Goal: Navigation & Orientation: Find specific page/section

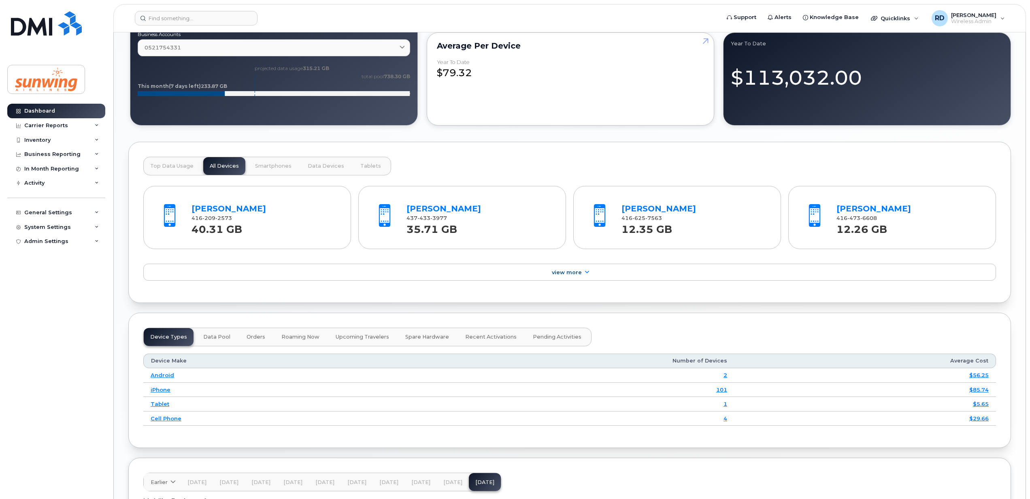
scroll to position [755, 0]
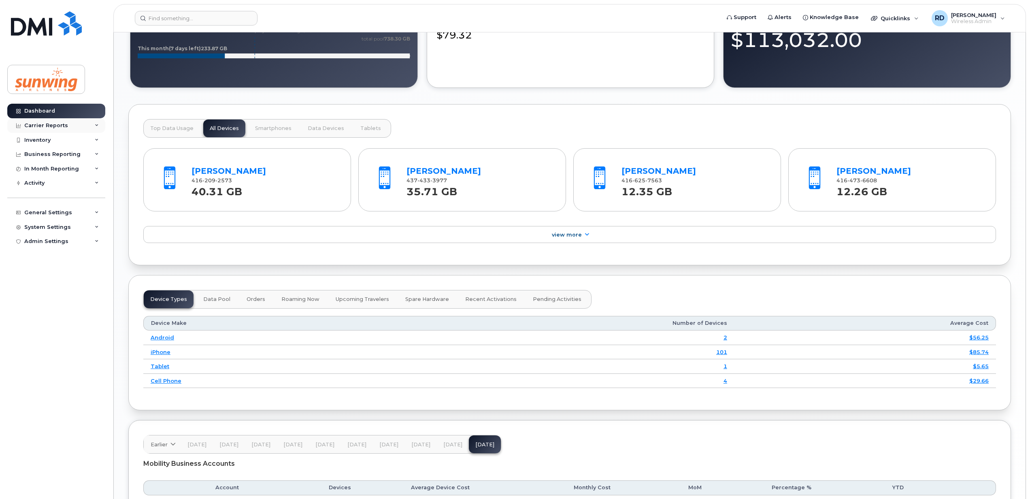
click at [53, 127] on div "Carrier Reports" at bounding box center [46, 125] width 44 height 6
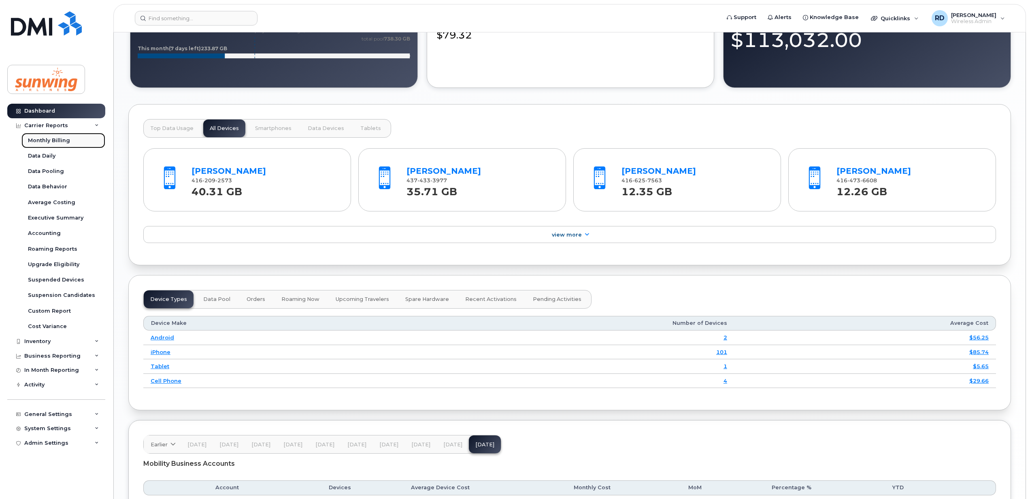
click at [57, 140] on div "Monthly Billing" at bounding box center [49, 140] width 42 height 7
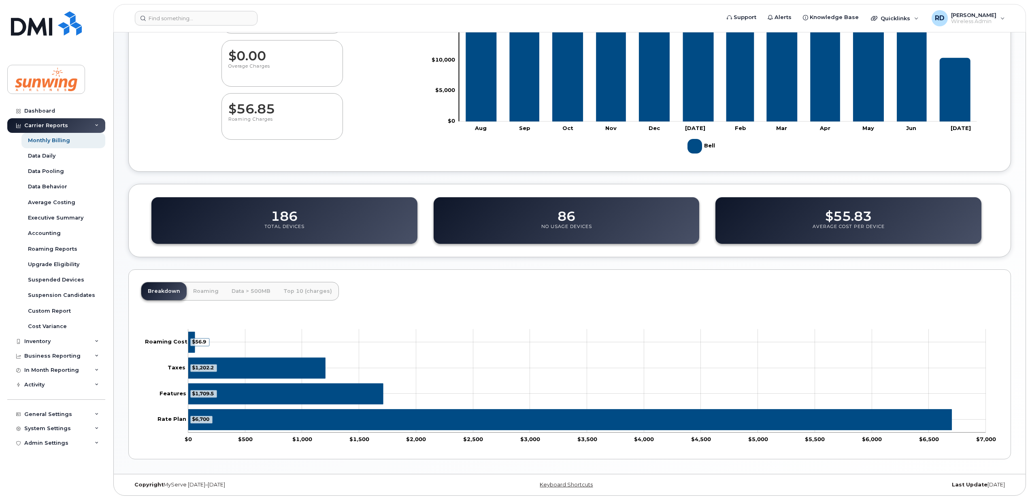
scroll to position [138, 0]
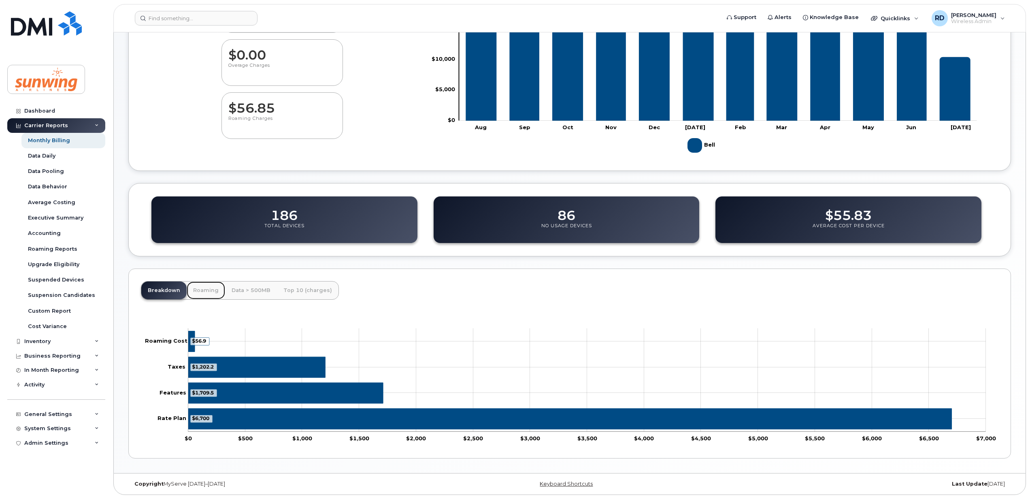
click at [202, 287] on link "Roaming" at bounding box center [206, 290] width 38 height 18
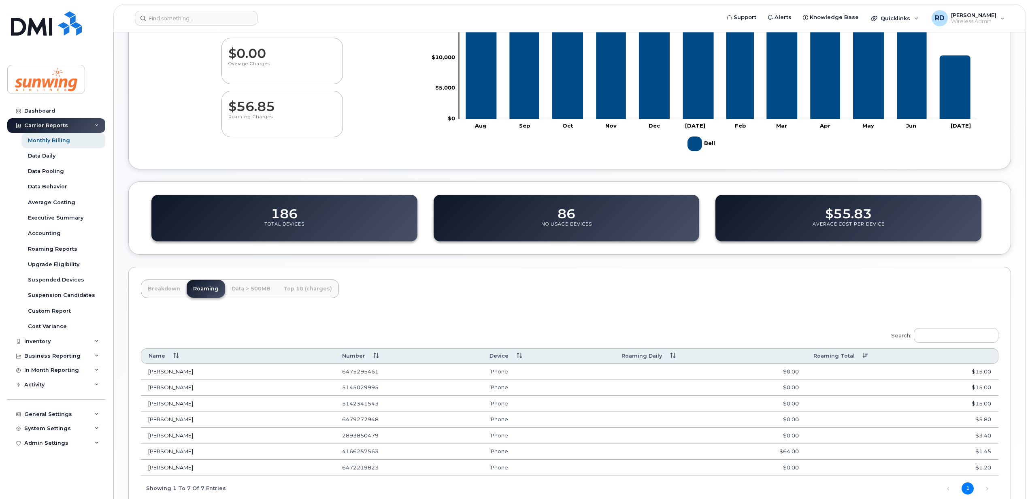
click at [860, 356] on th "Roaming Total" at bounding box center [902, 355] width 192 height 15
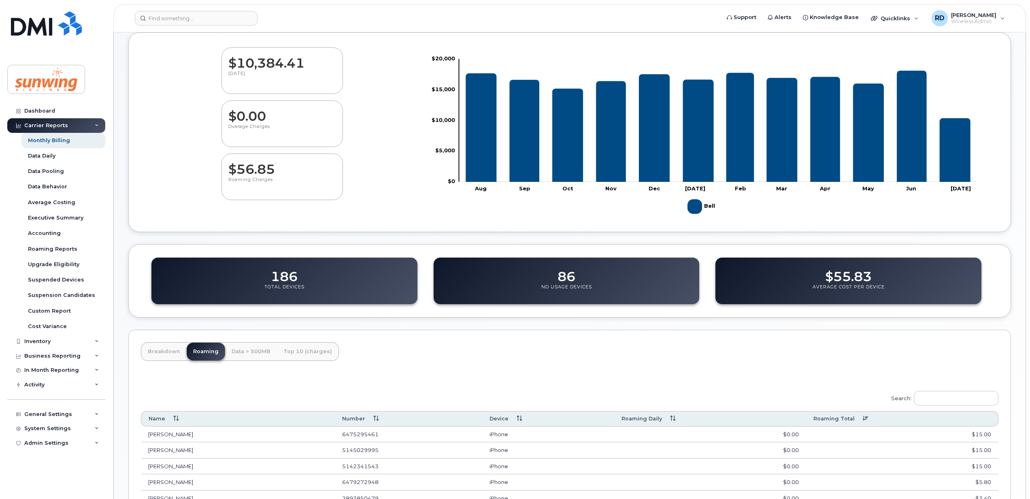
scroll to position [0, 0]
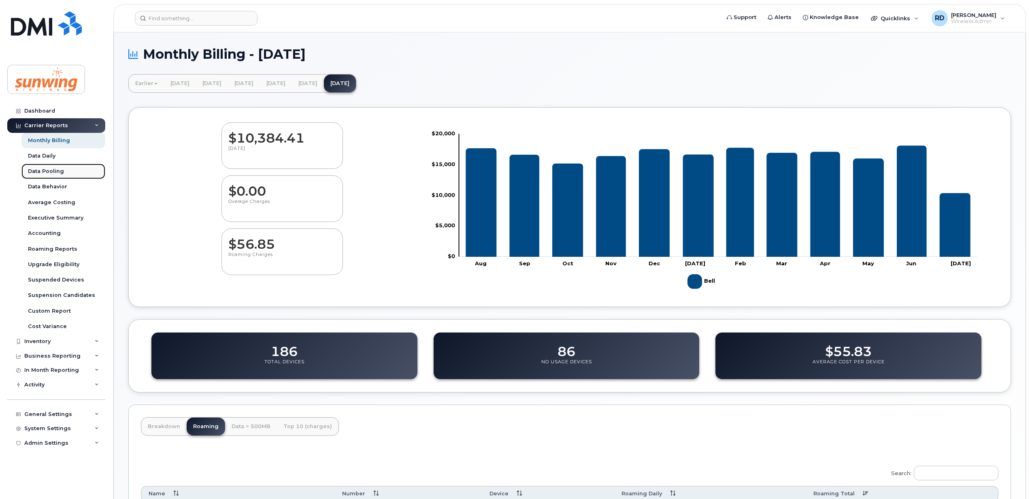
click at [55, 173] on div "Data Pooling" at bounding box center [46, 171] width 36 height 7
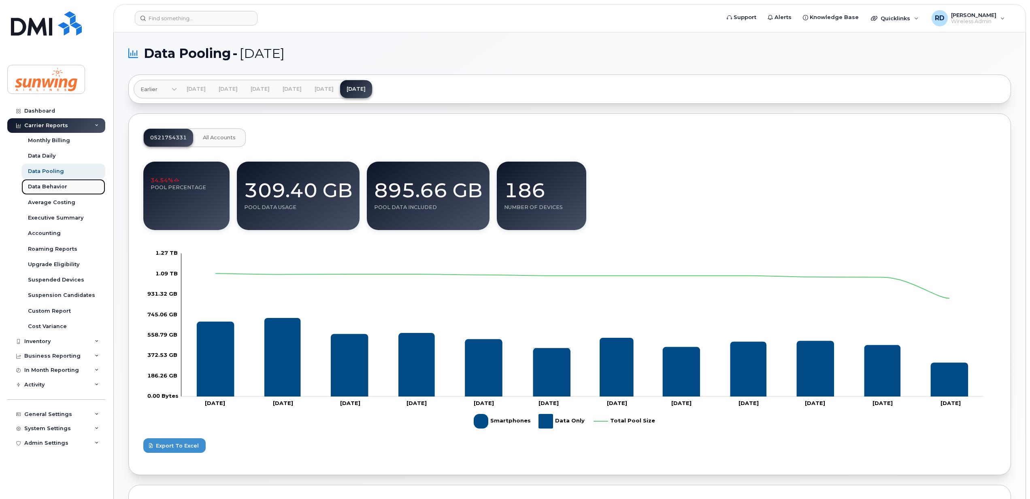
click at [51, 187] on div "Data Behavior" at bounding box center [47, 186] width 39 height 7
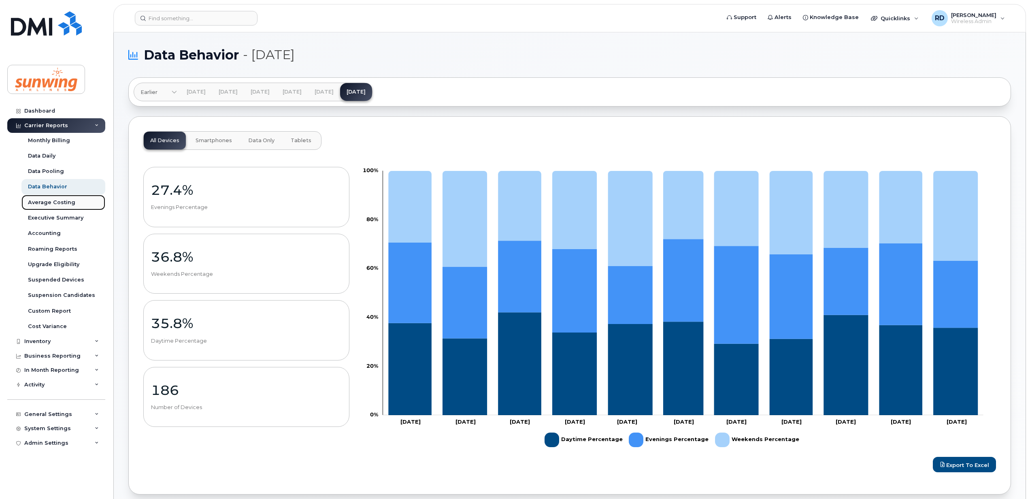
click at [44, 204] on div "Average Costing" at bounding box center [51, 202] width 47 height 7
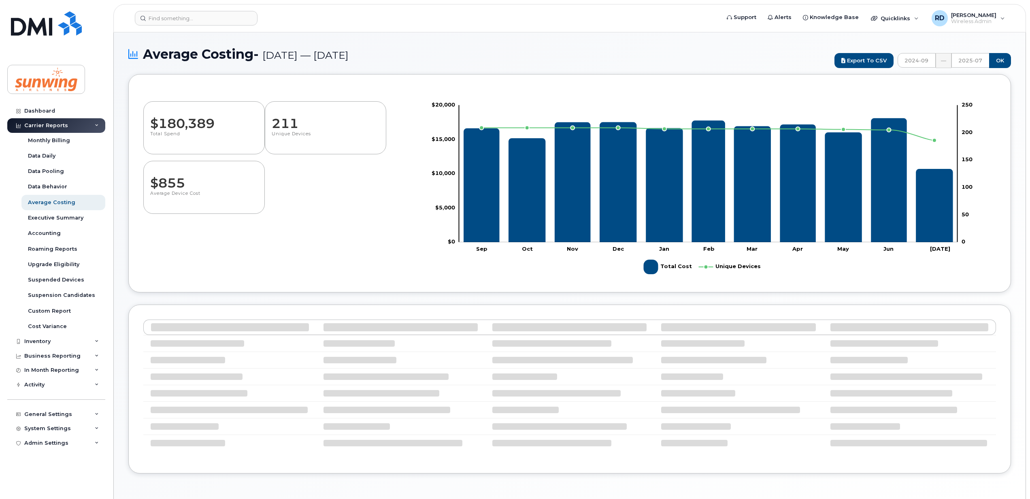
select select "100"
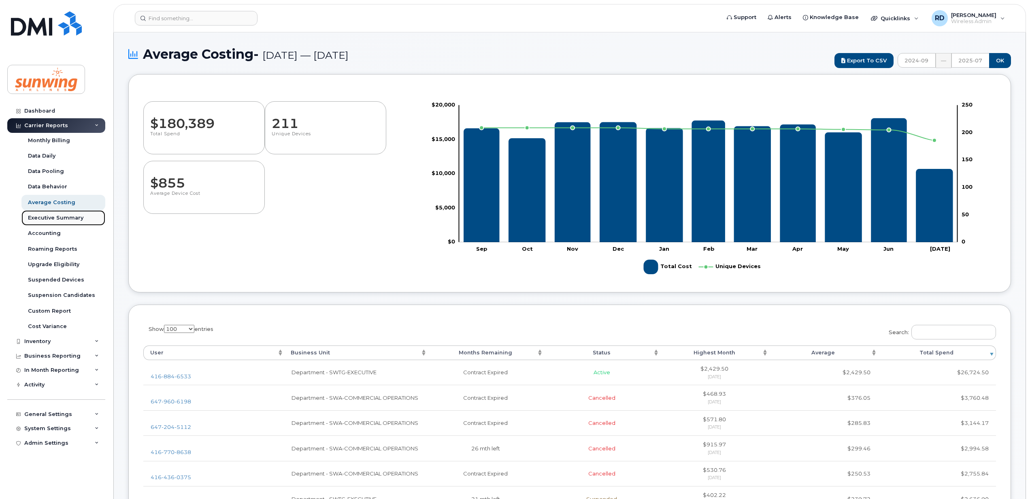
click at [65, 220] on div "Executive Summary" at bounding box center [55, 217] width 55 height 7
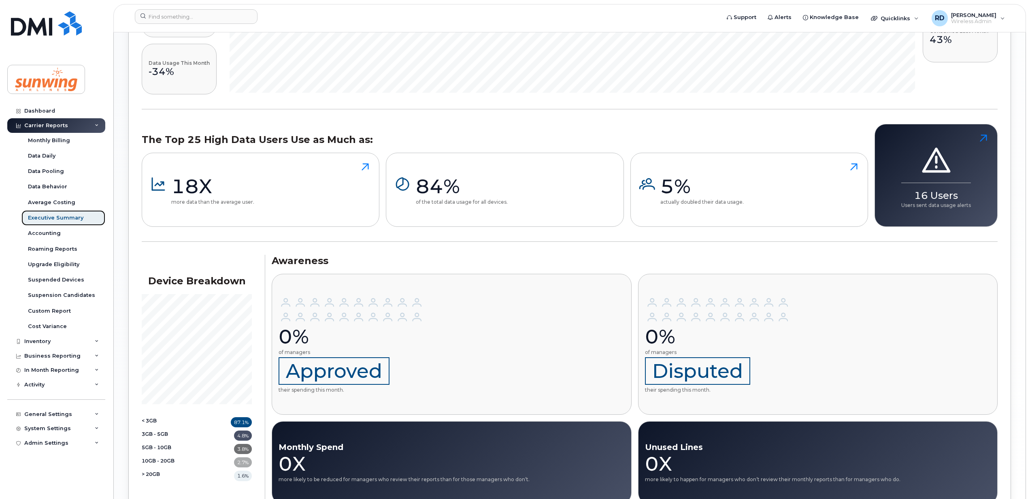
scroll to position [820, 0]
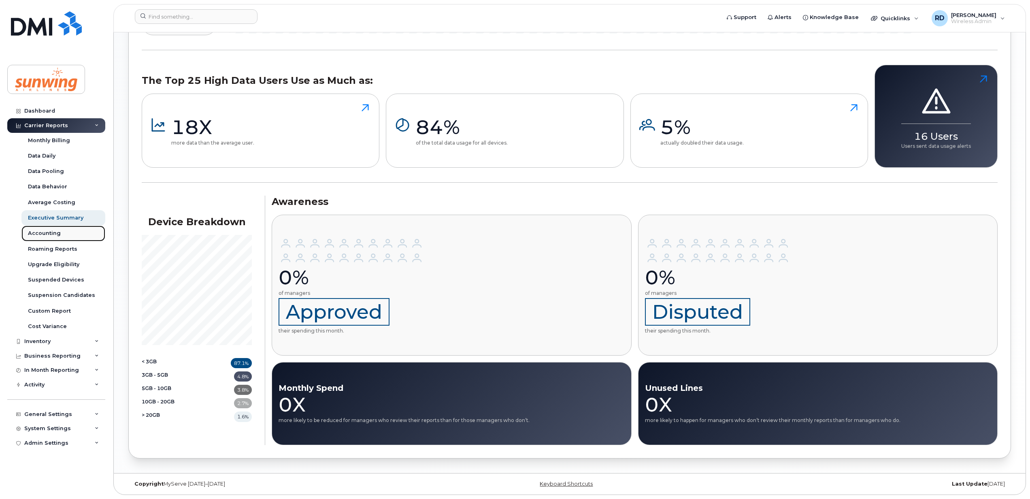
click at [55, 232] on div "Accounting" at bounding box center [44, 232] width 33 height 7
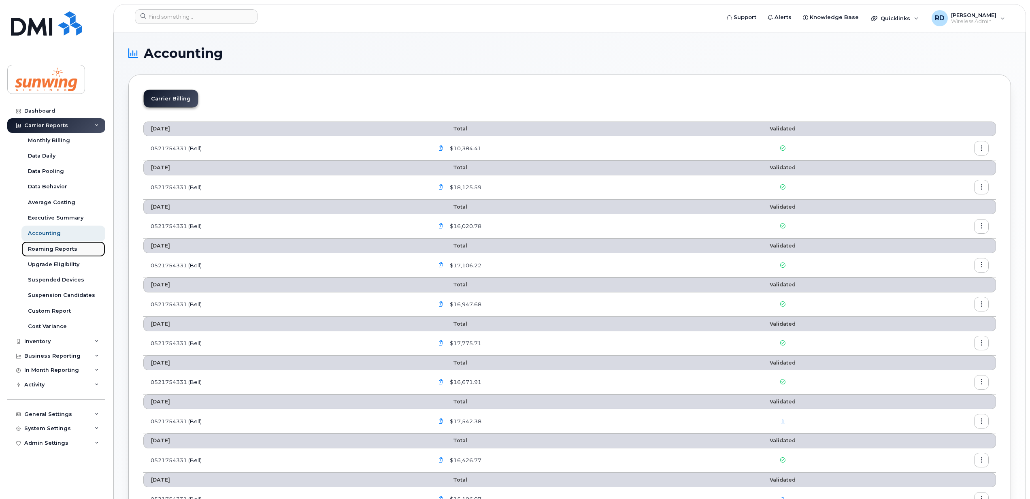
click at [51, 249] on div "Roaming Reports" at bounding box center [52, 248] width 49 height 7
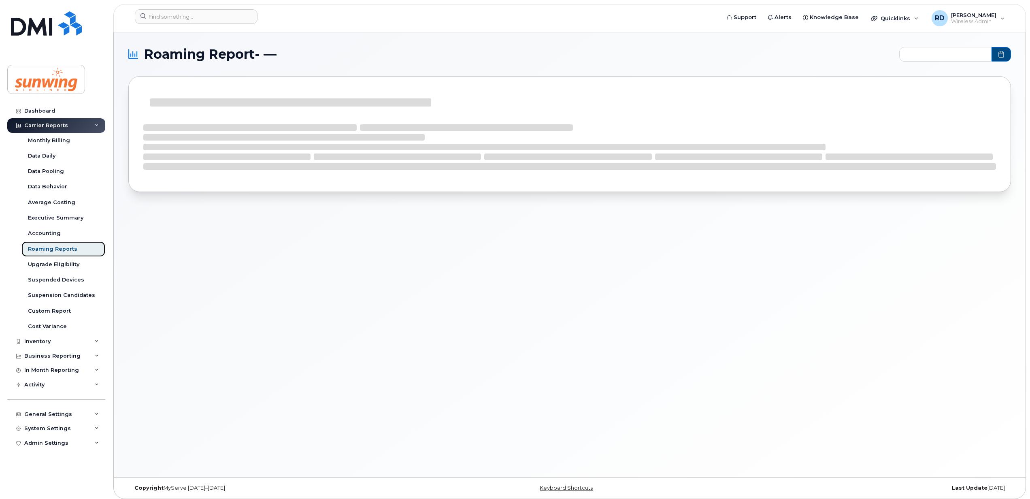
type input "2024-09 - 2025-07"
